Goal: Navigation & Orientation: Find specific page/section

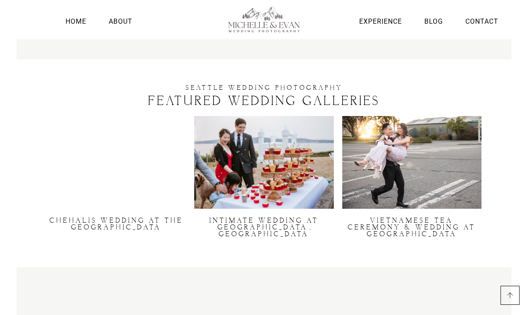
scroll to position [1614, 0]
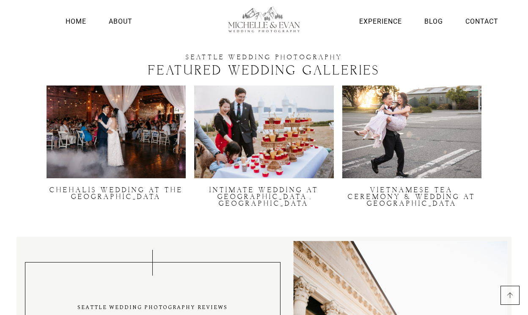
click at [300, 186] on link "INTIMATE WEDDING AT [GEOGRAPHIC_DATA], [GEOGRAPHIC_DATA]" at bounding box center [263, 197] width 109 height 22
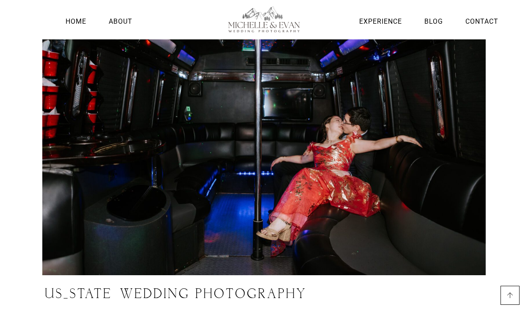
scroll to position [3940, 0]
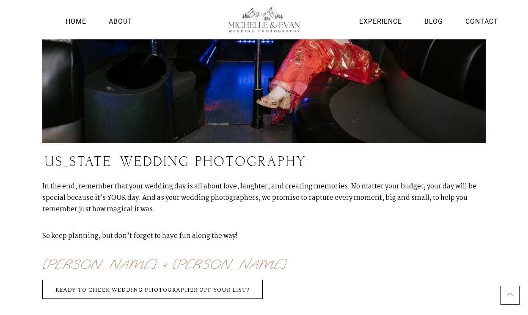
click at [72, 15] on li "Home" at bounding box center [75, 19] width 25 height 26
click at [72, 21] on link "Home" at bounding box center [75, 21] width 25 height 11
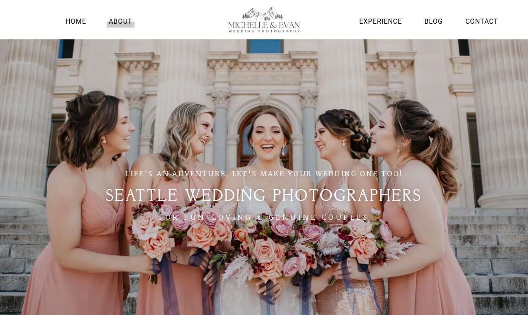
click at [115, 19] on link "About" at bounding box center [121, 21] width 28 height 11
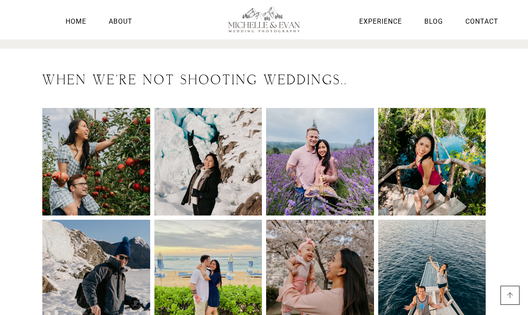
scroll to position [967, 0]
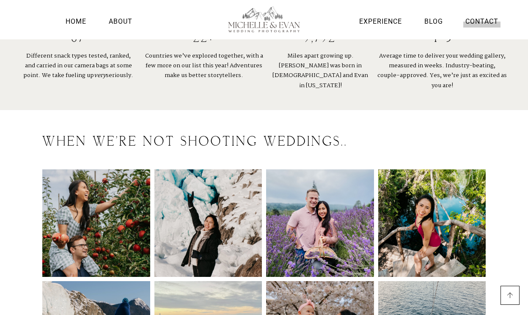
click at [482, 23] on link "Contact" at bounding box center [481, 21] width 37 height 11
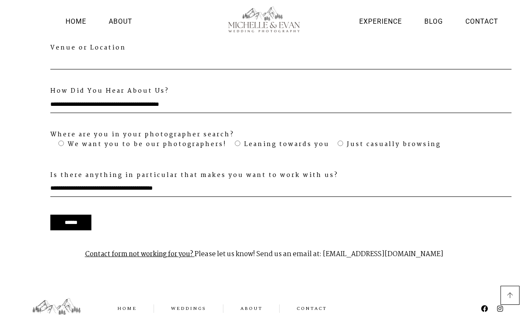
scroll to position [826, 0]
